Goal: Information Seeking & Learning: Learn about a topic

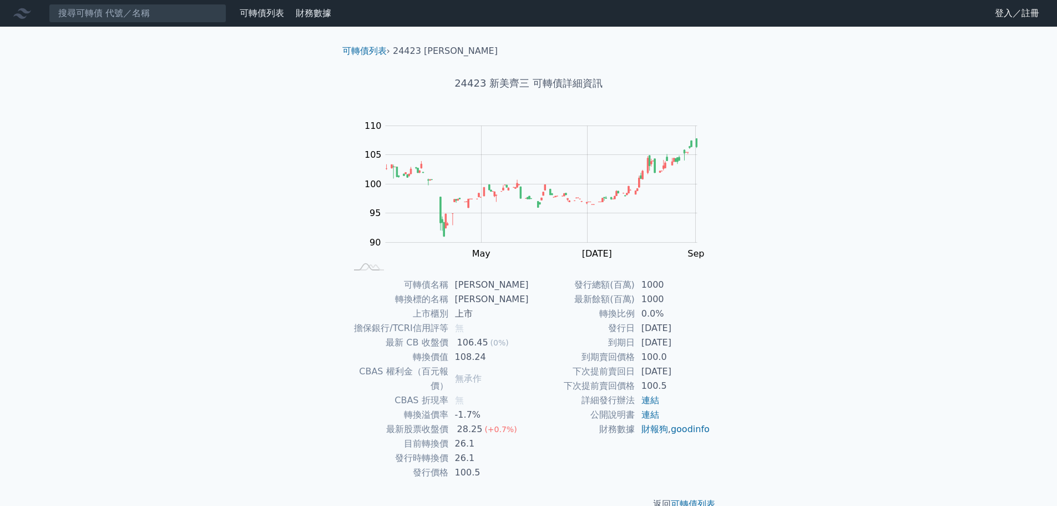
click at [444, 53] on li "24423 新美齊三" at bounding box center [445, 50] width 105 height 13
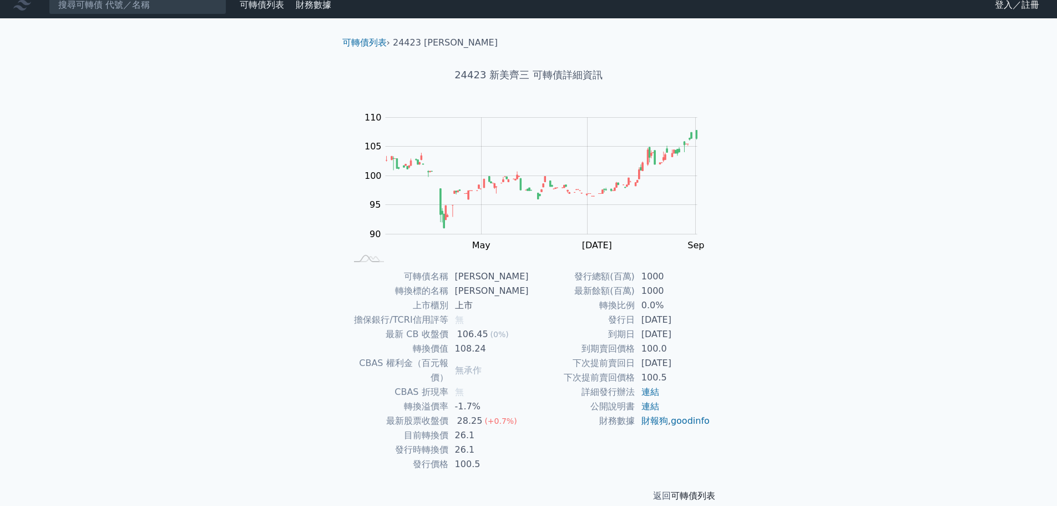
click at [699, 490] on link "可轉債列表" at bounding box center [693, 495] width 44 height 11
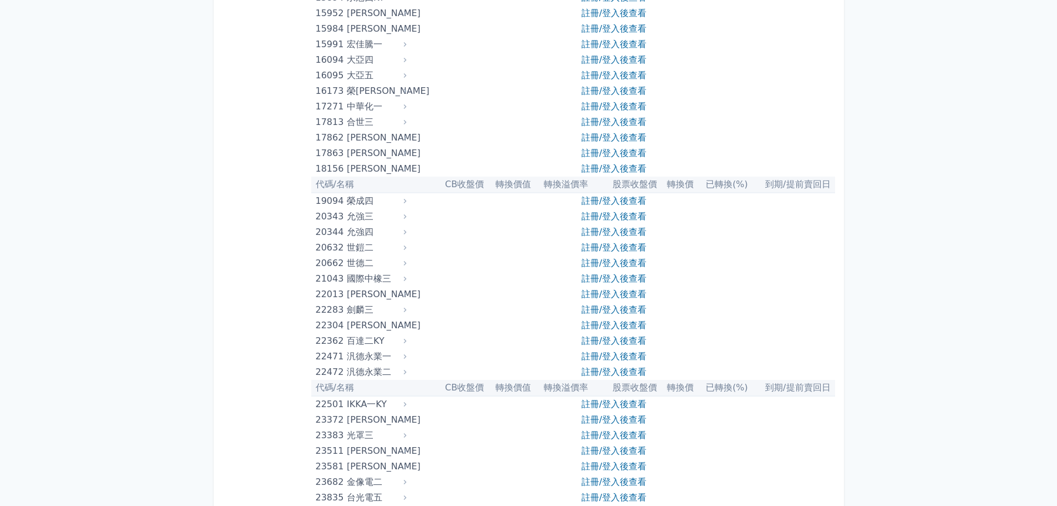
scroll to position [666, 0]
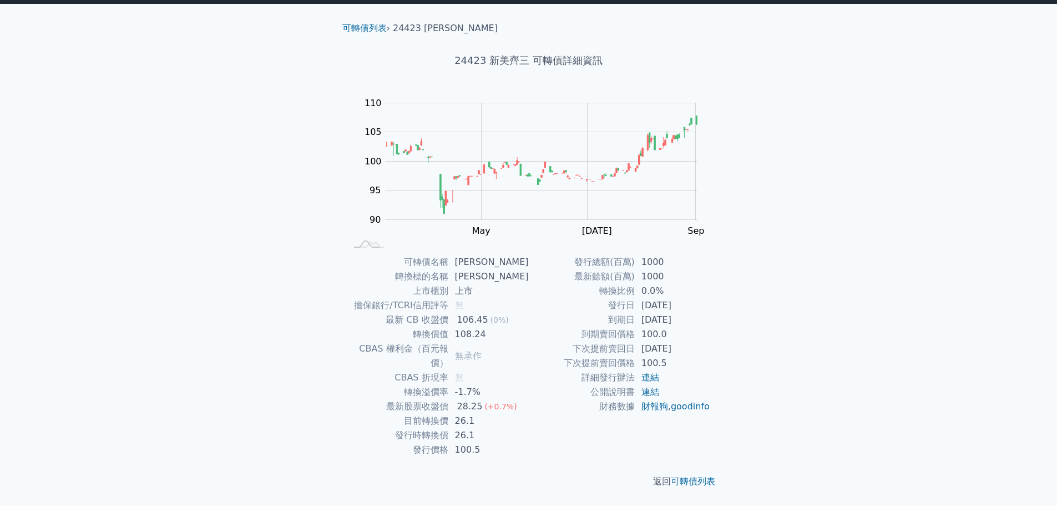
scroll to position [8, 0]
